Goal: Task Accomplishment & Management: Use online tool/utility

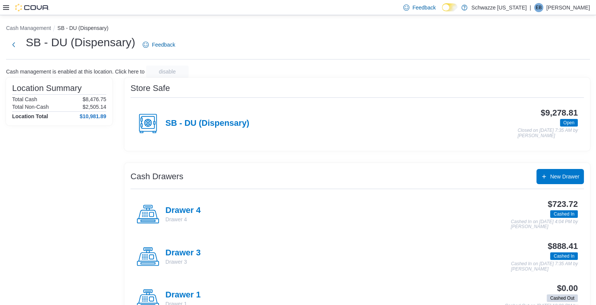
click at [6, 8] on icon at bounding box center [6, 8] width 6 height 6
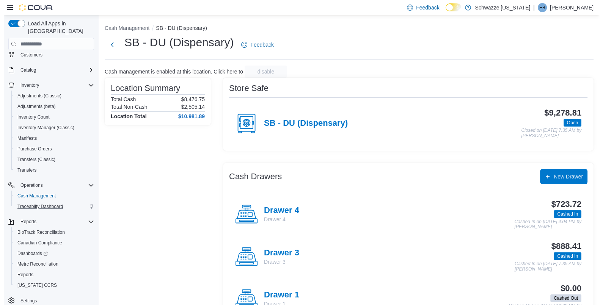
scroll to position [38, 0]
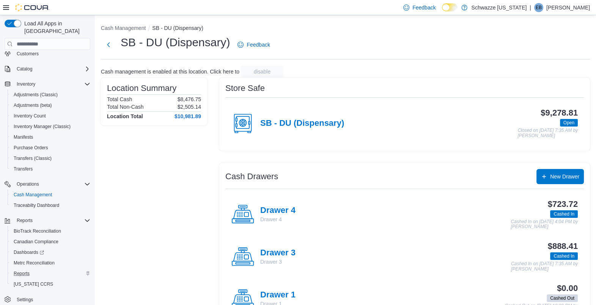
click at [38, 269] on div "Reports" at bounding box center [51, 273] width 80 height 9
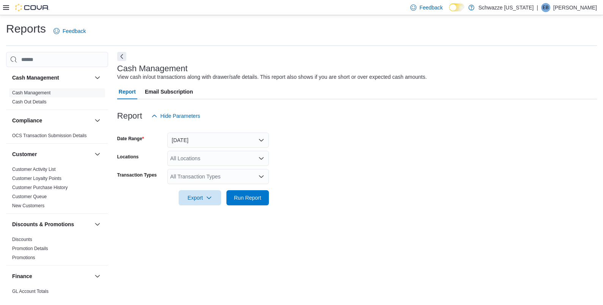
click at [176, 154] on div "All Locations" at bounding box center [218, 158] width 102 height 15
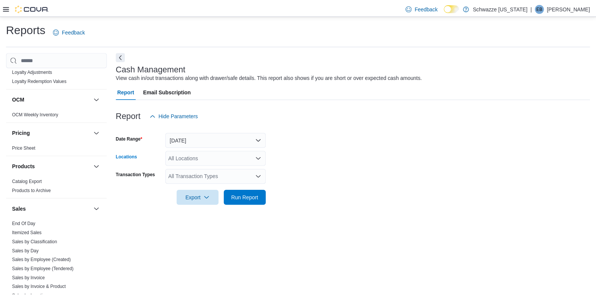
scroll to position [535, 0]
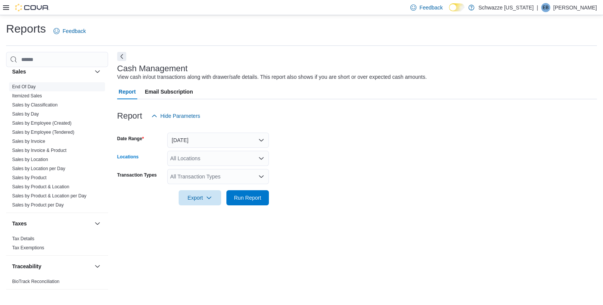
click at [34, 86] on link "End Of Day" at bounding box center [24, 86] width 24 height 5
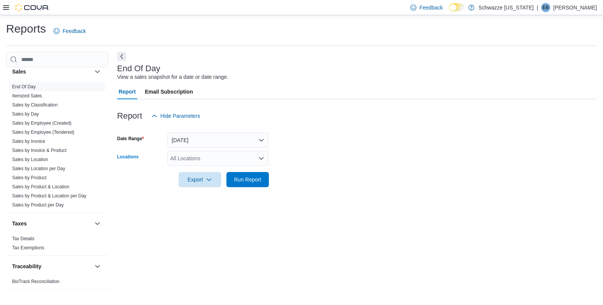
click at [240, 152] on div "All Locations" at bounding box center [218, 158] width 102 height 15
type input "**"
click at [243, 173] on div "SB - DU (Dispensary)" at bounding box center [218, 172] width 93 height 8
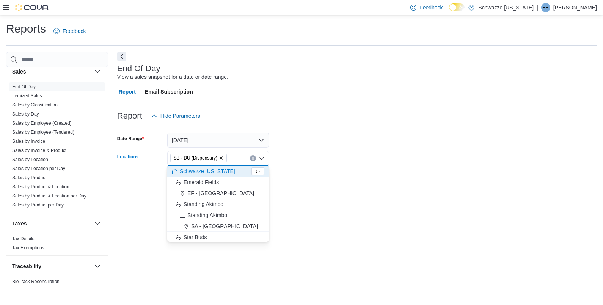
click at [305, 178] on form "Date Range [DATE] Locations SB - DU (Dispensary) Combo box. Selected. SB - DU (…" at bounding box center [357, 156] width 480 height 64
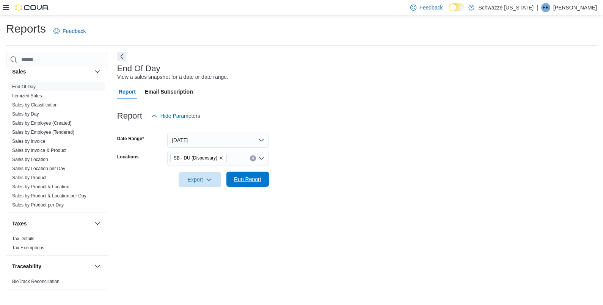
click at [267, 177] on button "Run Report" at bounding box center [247, 179] width 42 height 15
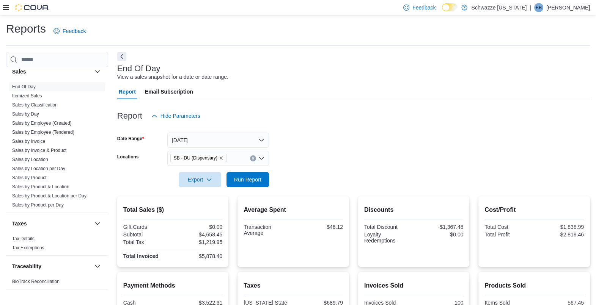
scroll to position [178, 0]
